Goal: Information Seeking & Learning: Understand process/instructions

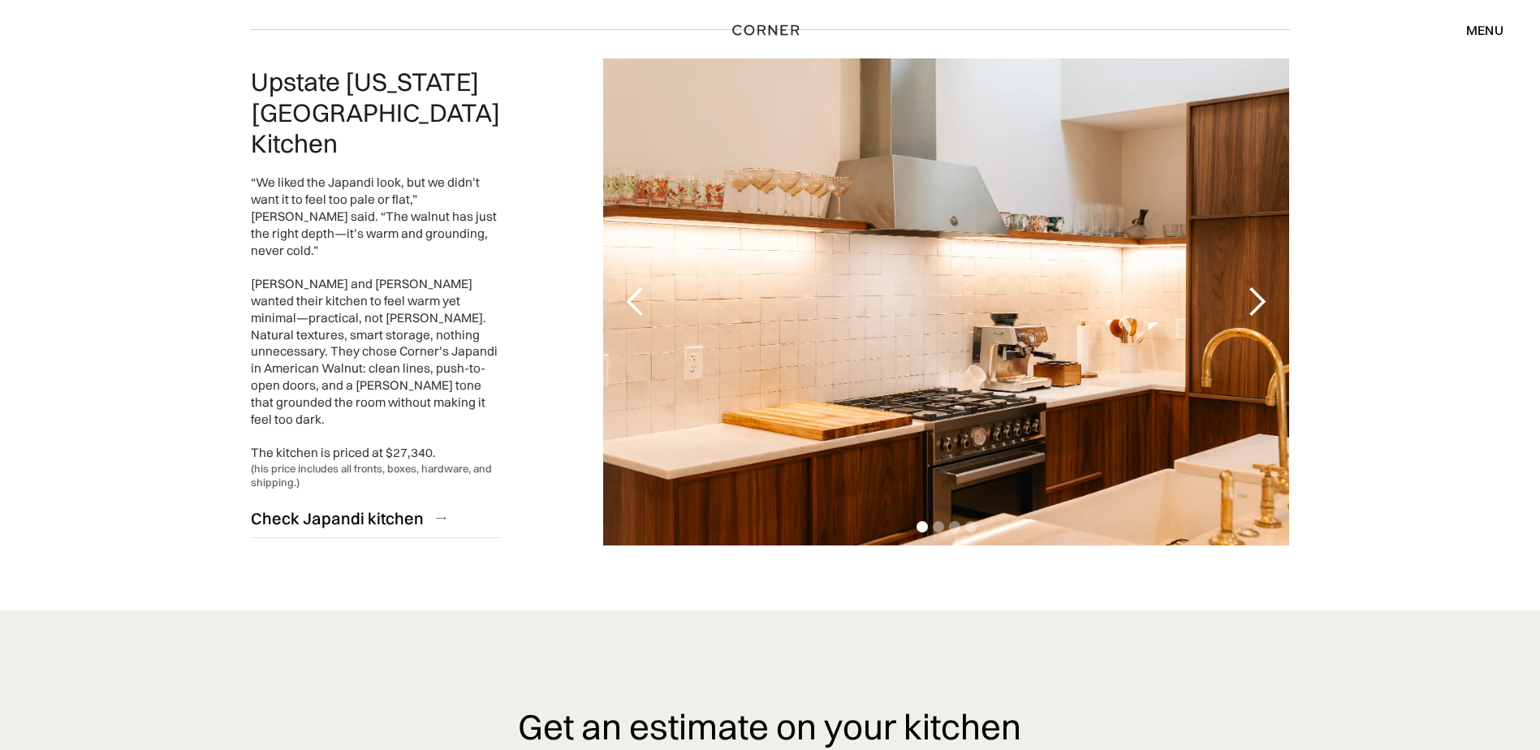
scroll to position [3898, 0]
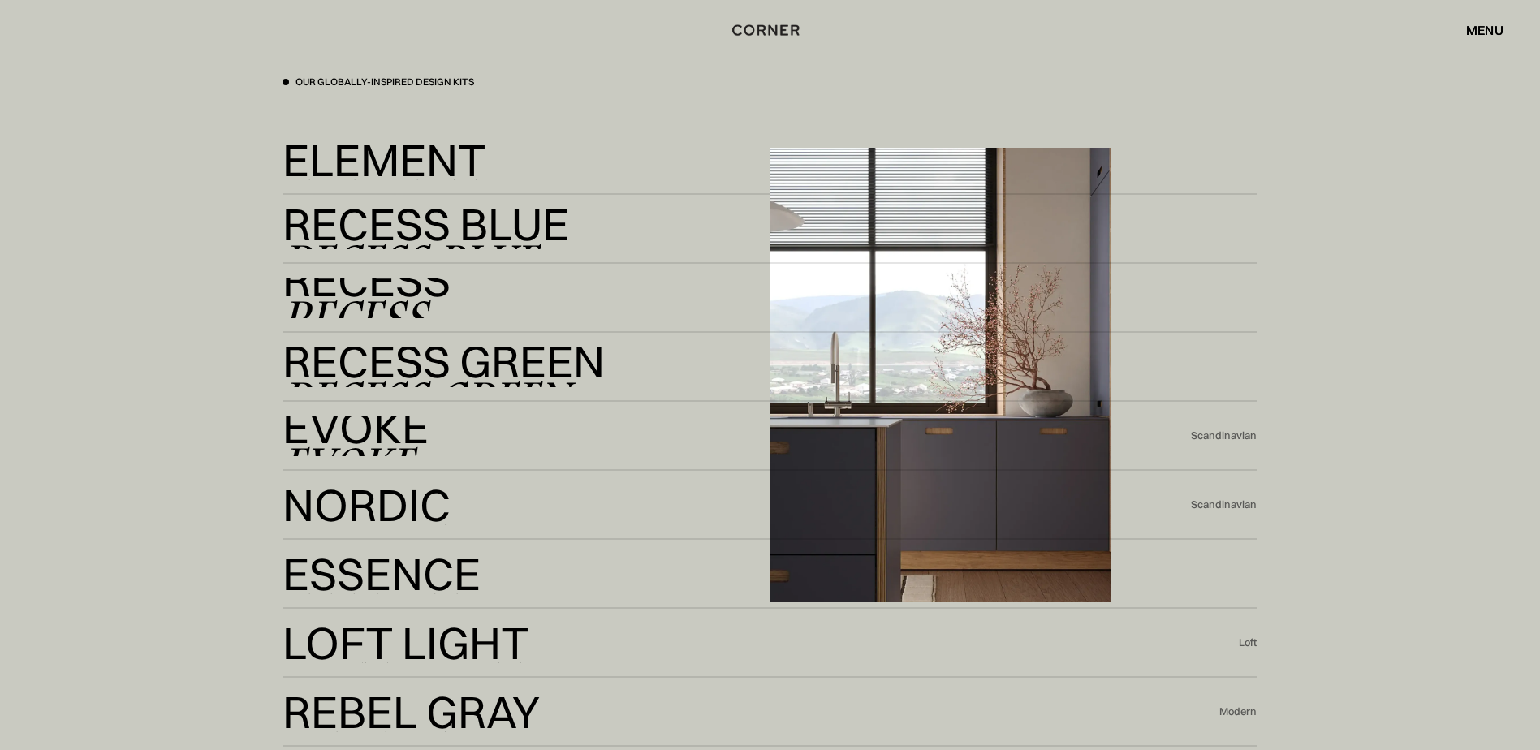
scroll to position [3573, 0]
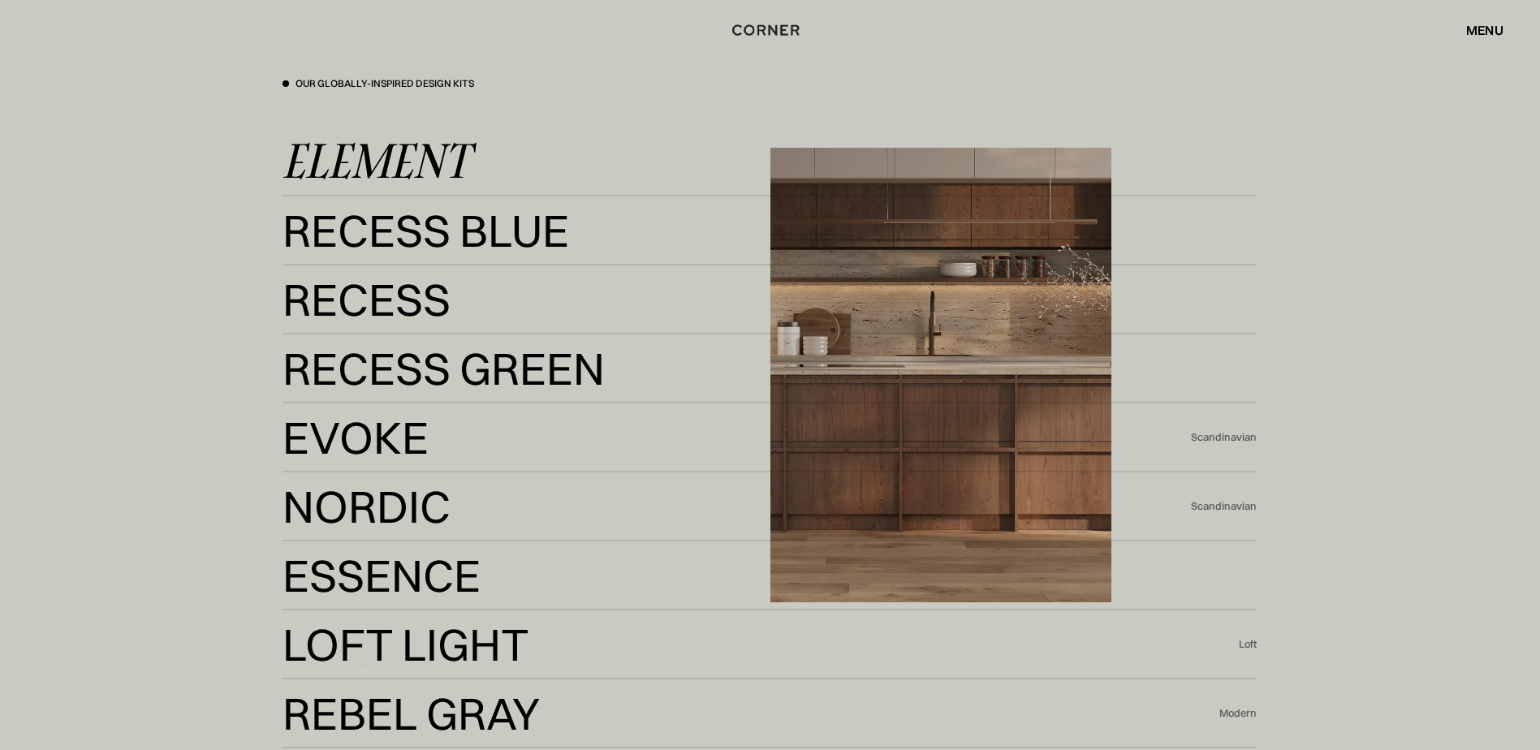
click at [376, 171] on div "Element" at bounding box center [376, 161] width 187 height 39
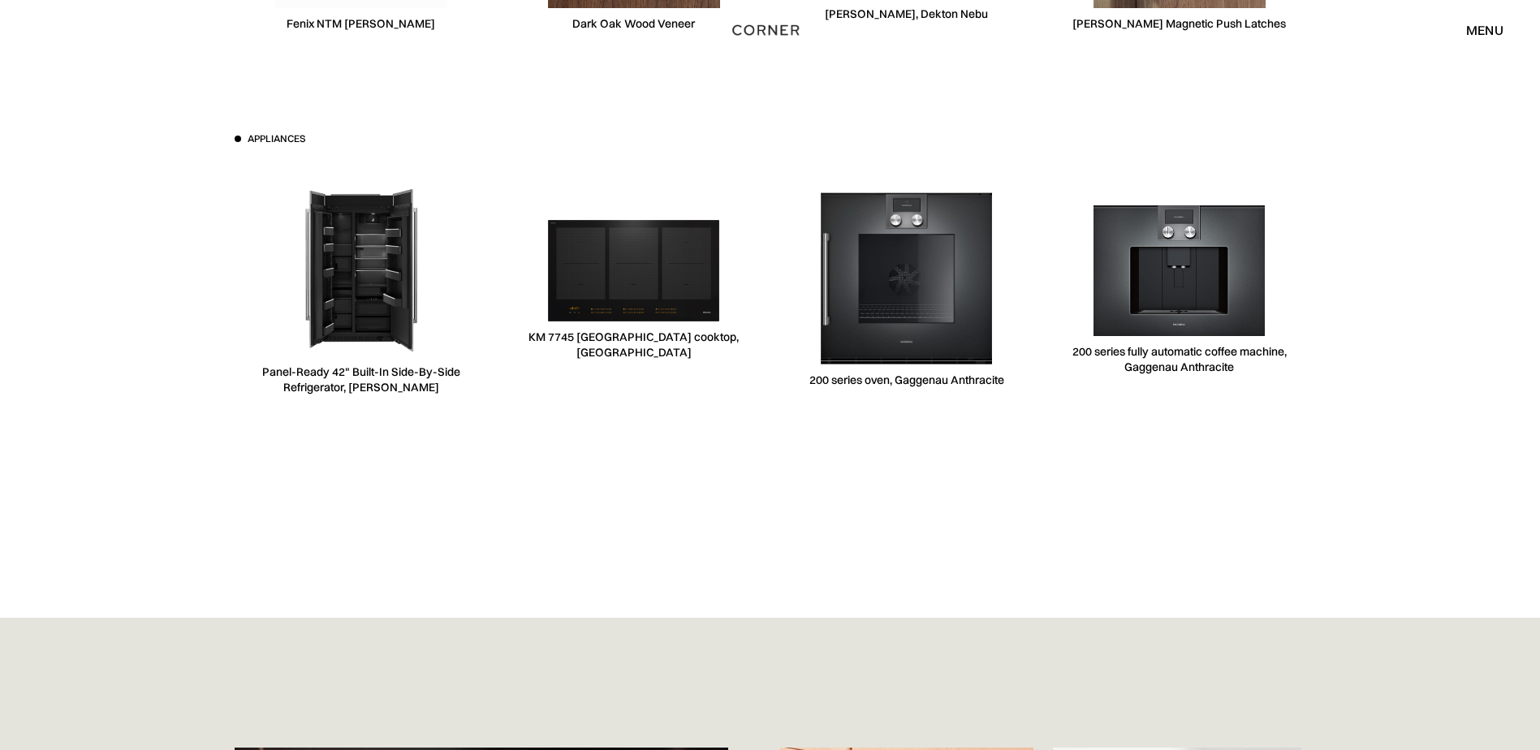
scroll to position [5278, 0]
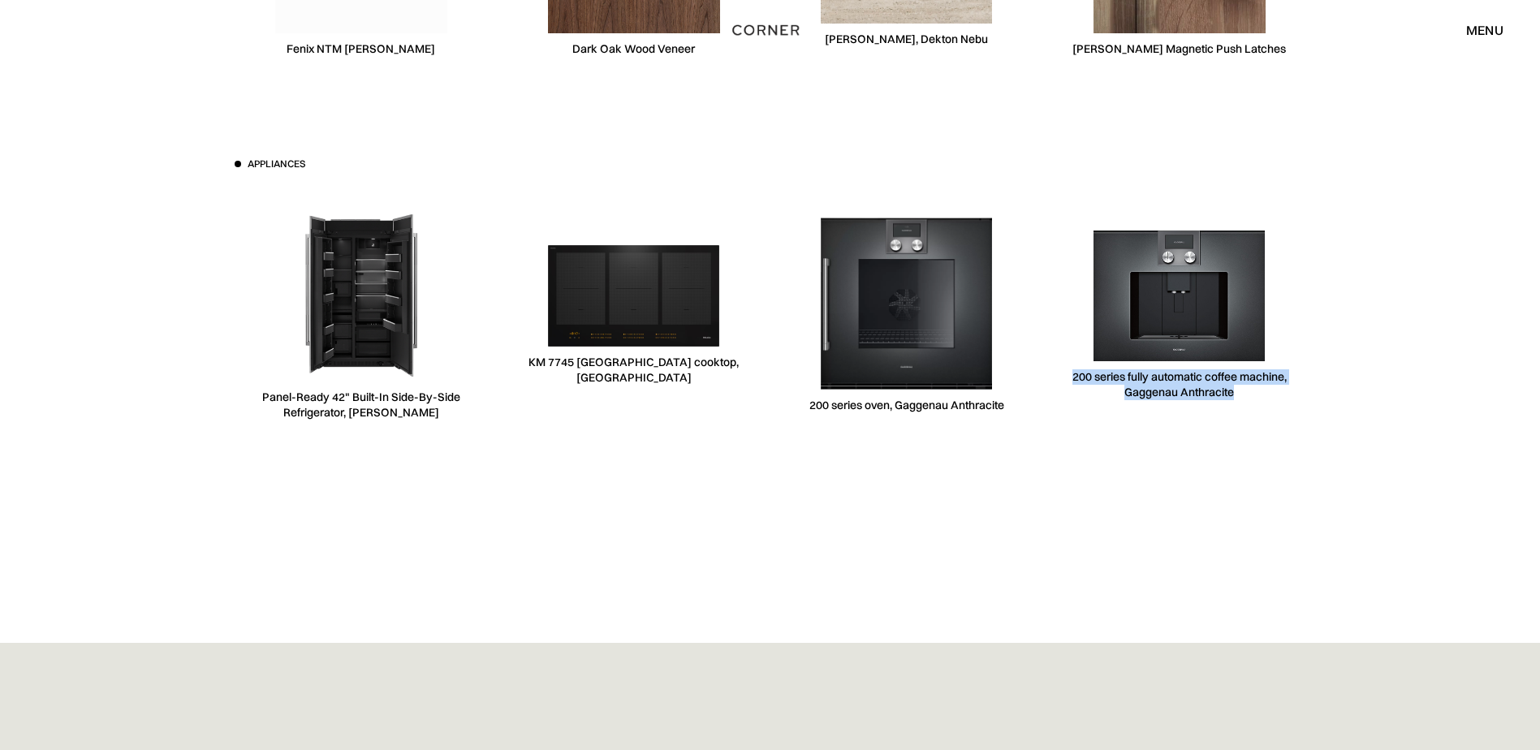
drag, startPoint x: 1245, startPoint y: 395, endPoint x: 1063, endPoint y: 378, distance: 182.6
click at [1063, 378] on div "200 series fully automatic coffee machine, Gaggenau Anthracite" at bounding box center [1179, 384] width 253 height 31
copy div "200 series fully automatic coffee machine, Gaggenau Anthracite"
click at [378, 318] on img at bounding box center [361, 296] width 172 height 172
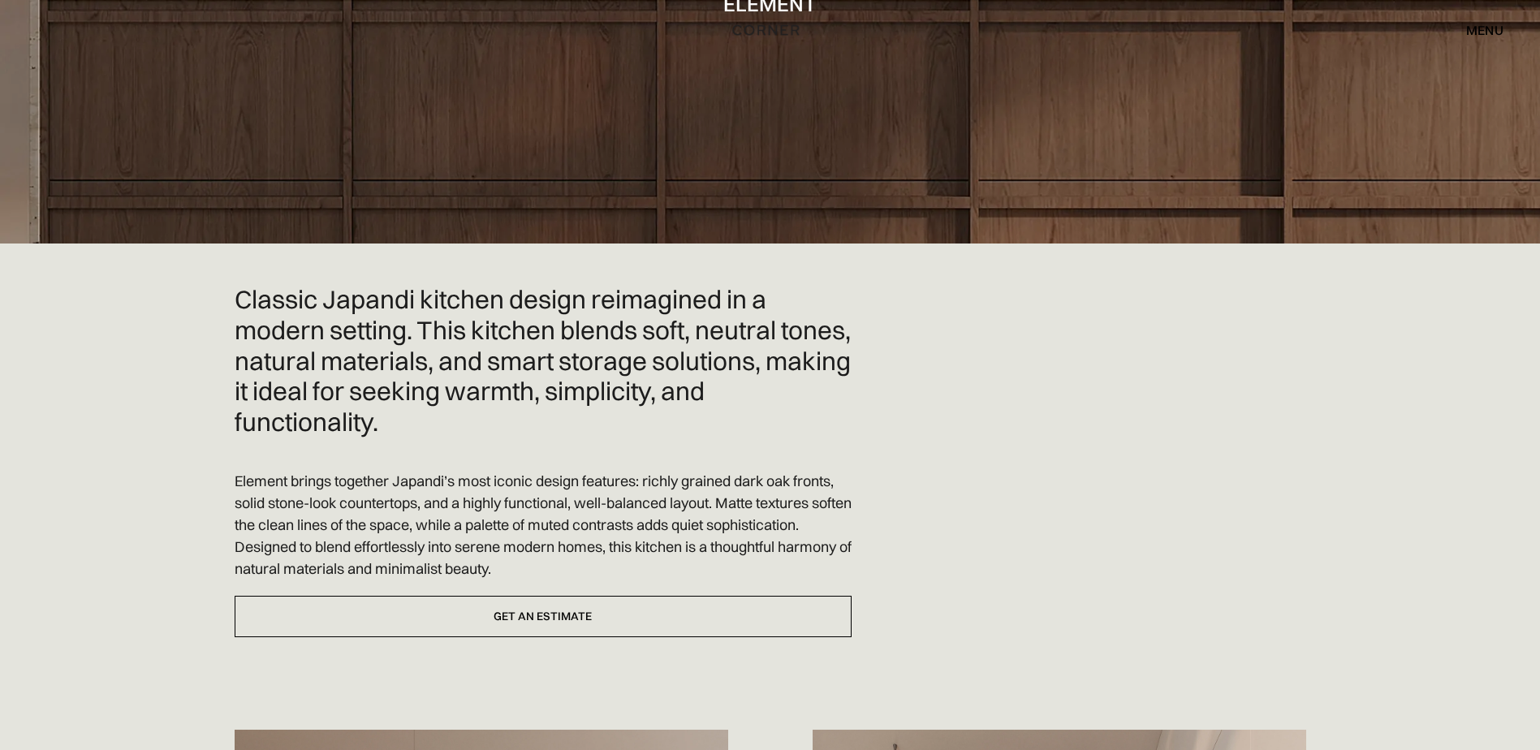
scroll to position [0, 0]
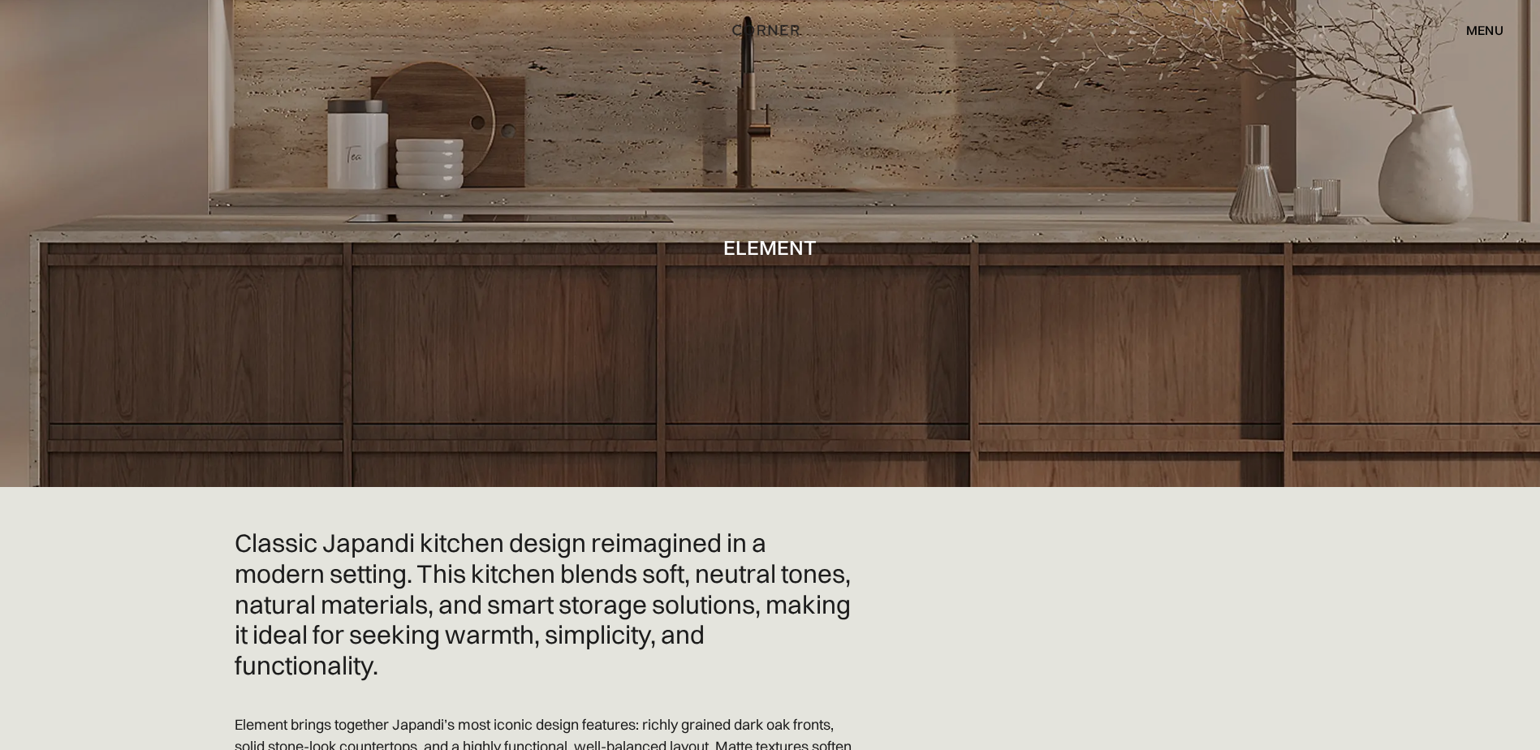
click at [1491, 31] on div "menu" at bounding box center [1485, 30] width 37 height 13
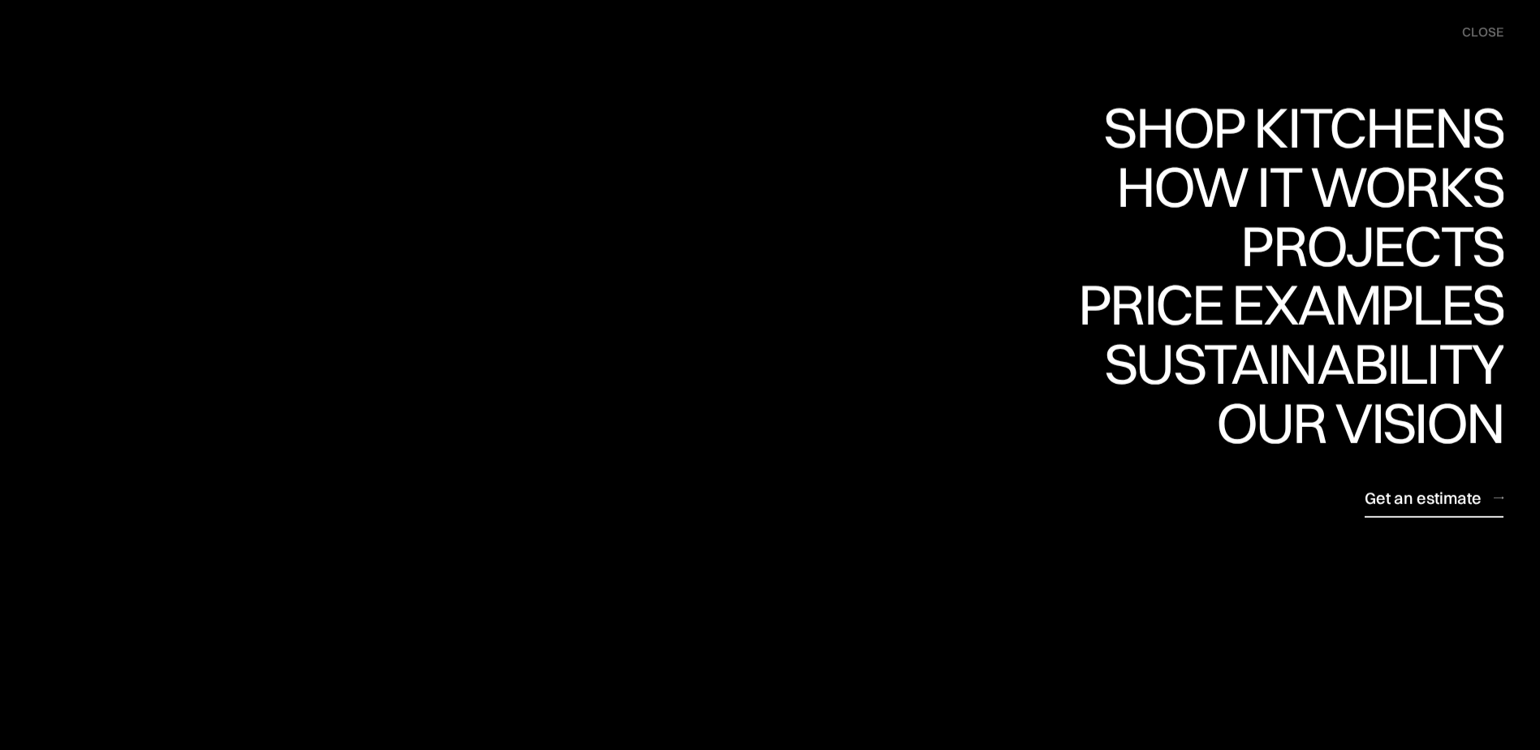
click at [1436, 499] on div "Get an estimate" at bounding box center [1423, 498] width 117 height 22
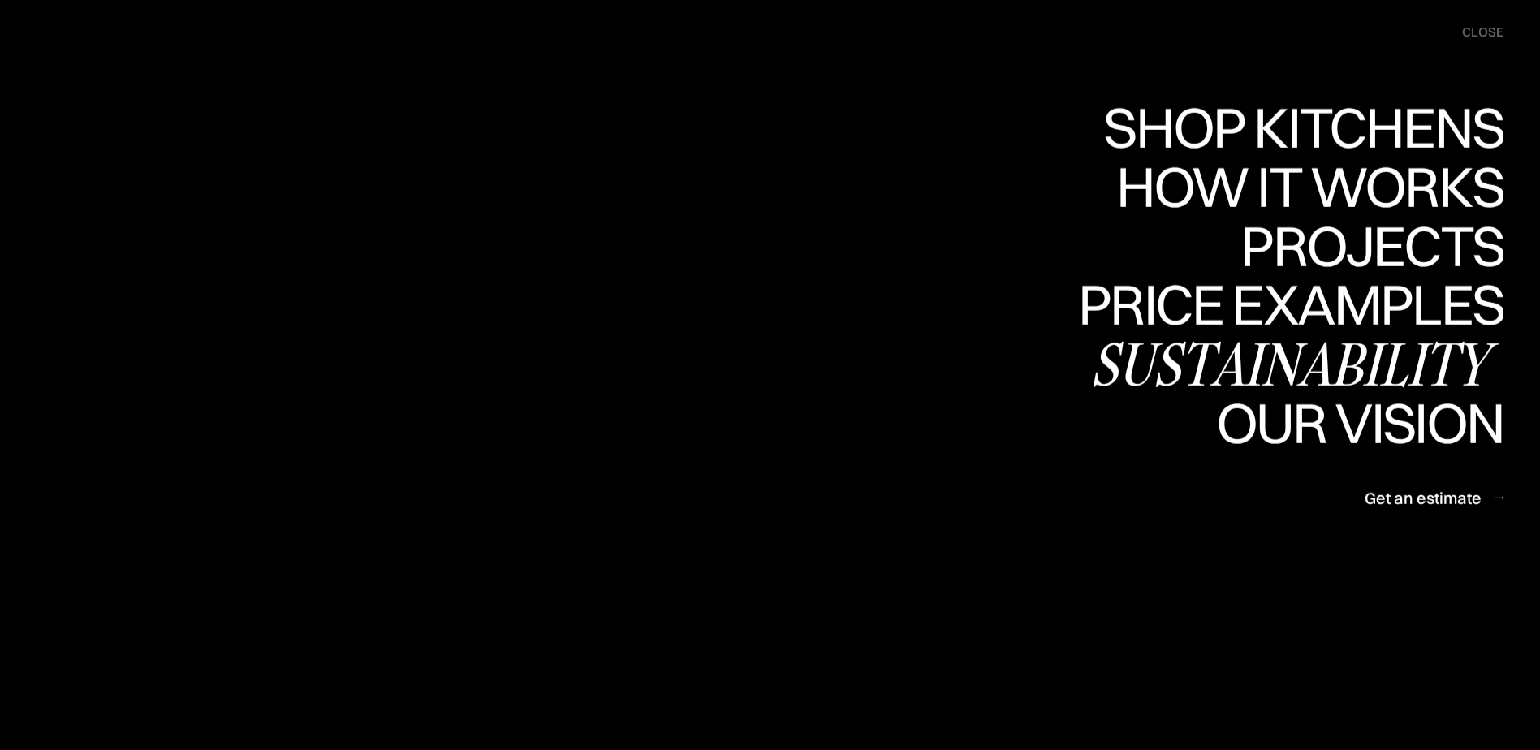
click at [1269, 366] on div "Sustainability" at bounding box center [1297, 363] width 413 height 57
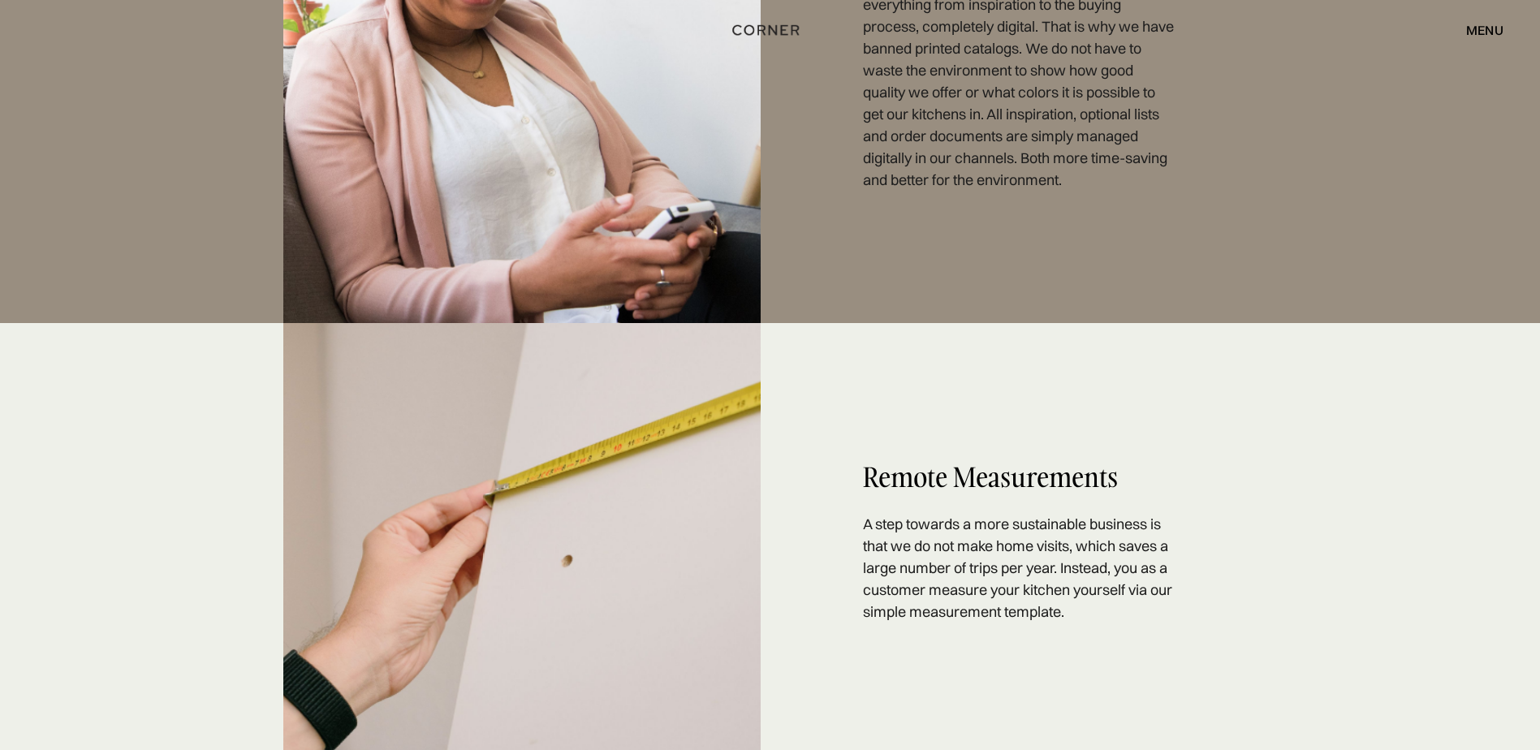
scroll to position [3286, 0]
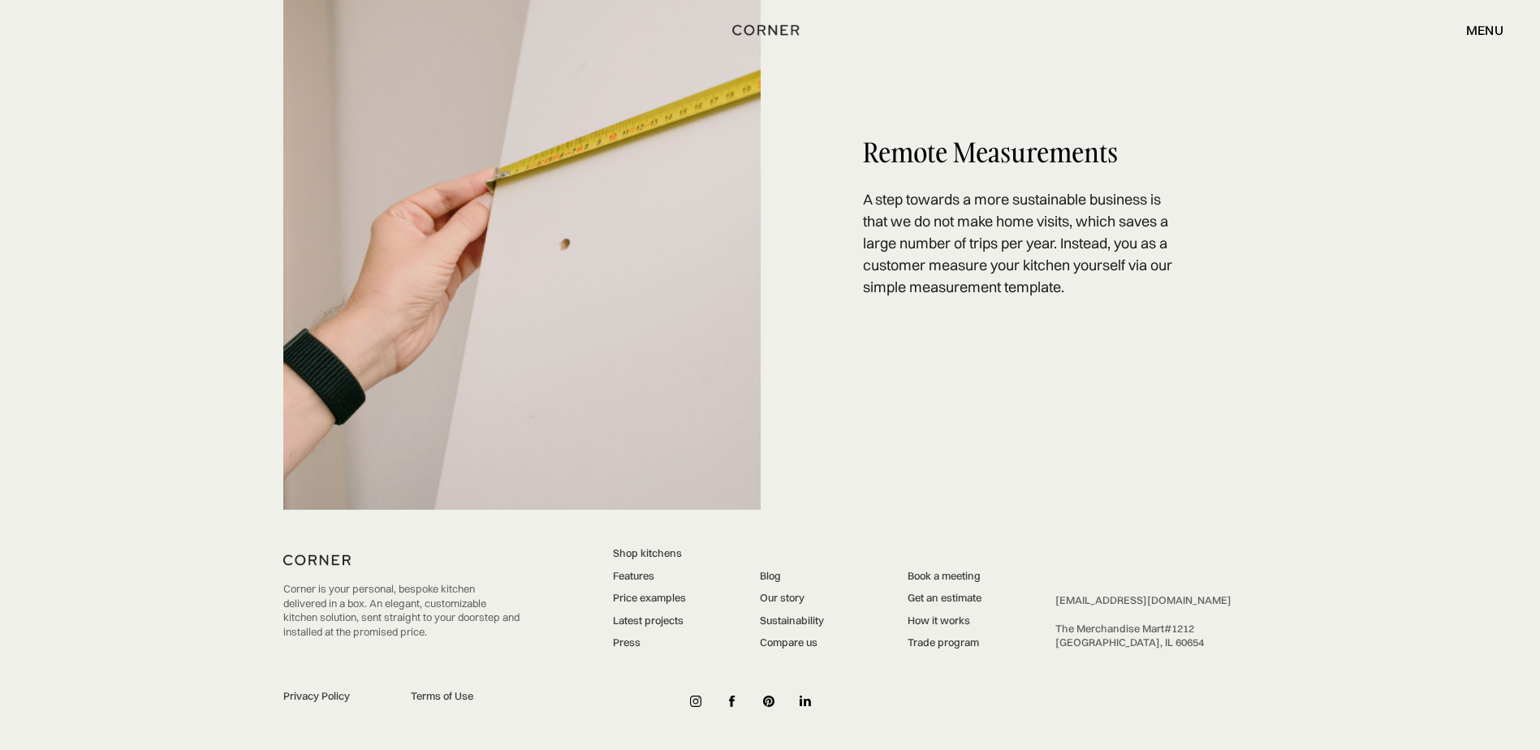
click at [1476, 21] on div "menu close" at bounding box center [1477, 30] width 54 height 28
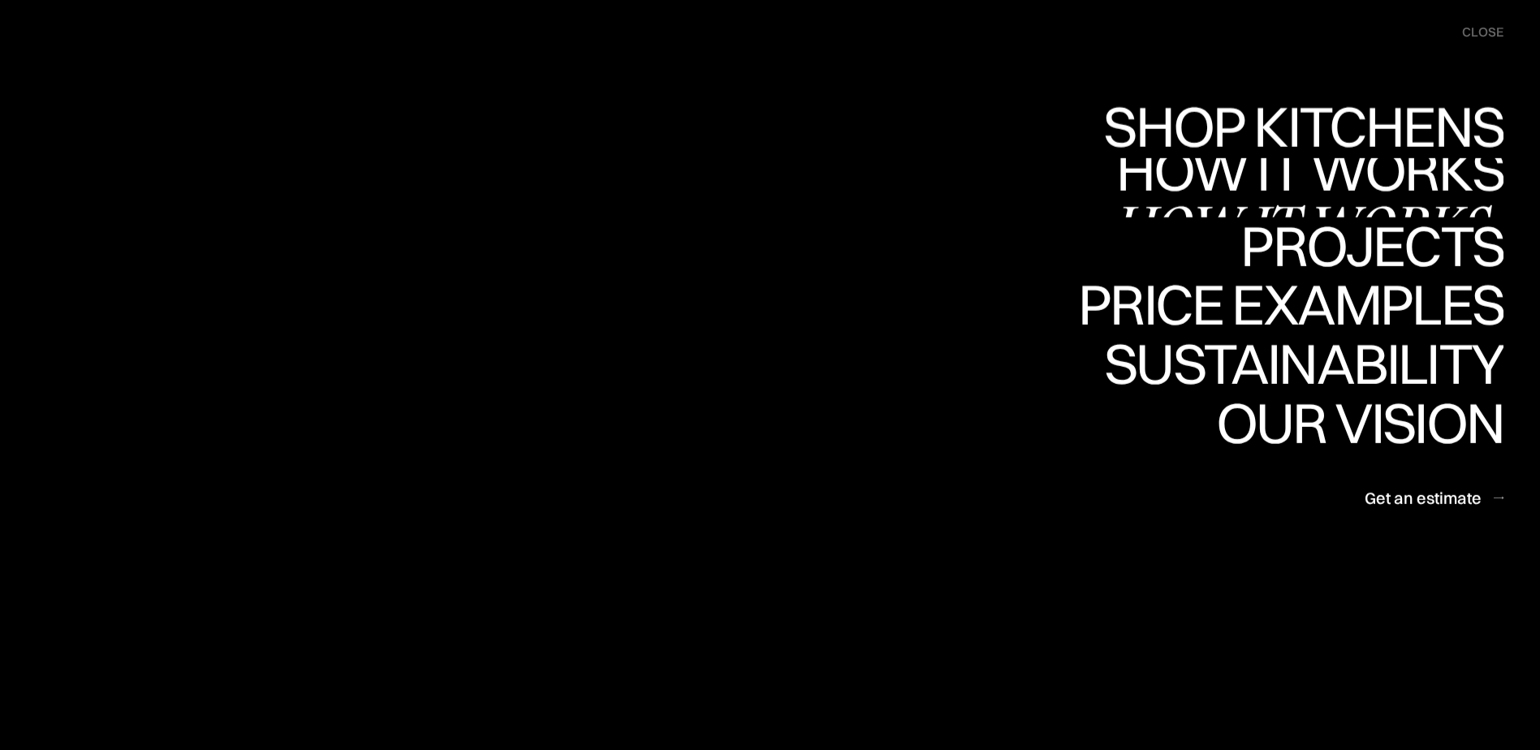
click at [1421, 199] on div "How it works" at bounding box center [1307, 227] width 391 height 57
